Goal: Transaction & Acquisition: Purchase product/service

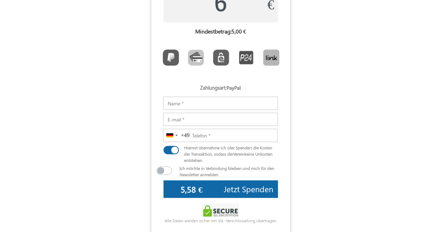
scroll to position [63, 0]
type input "6"
type input "6,62 €"
click at [208, 106] on input "Notizen" at bounding box center [220, 102] width 115 height 13
type input "[PERSON_NAME]"
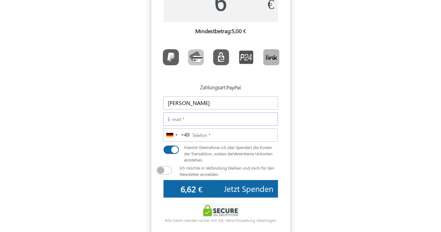
click at [212, 121] on input "E-mail" at bounding box center [220, 118] width 115 height 13
type input "[EMAIL_ADDRESS][DOMAIN_NAME]"
click at [211, 141] on input "Telefon" at bounding box center [220, 134] width 114 height 13
type input "01779092451"
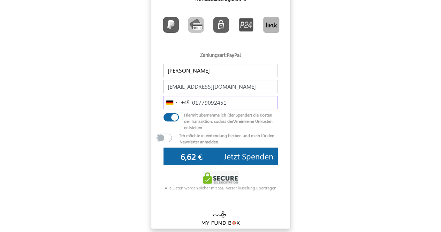
scroll to position [96, 0]
click at [251, 153] on span "Jetzt Spenden" at bounding box center [248, 155] width 49 height 11
